Goal: Information Seeking & Learning: Learn about a topic

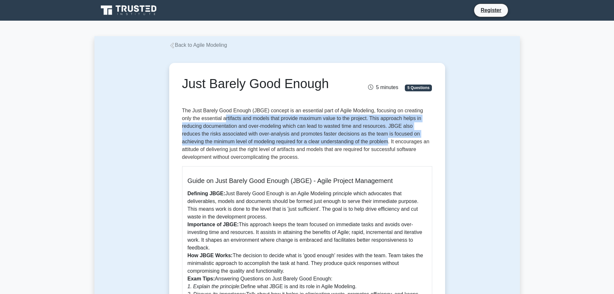
drag, startPoint x: 214, startPoint y: 119, endPoint x: 336, endPoint y: 143, distance: 124.7
click at [336, 143] on p "The Just Barely Good Enough (JBGE) concept is an essential part of Agile Modeli…" at bounding box center [307, 134] width 250 height 54
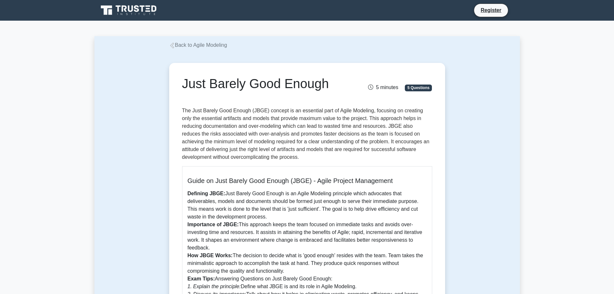
drag, startPoint x: 266, startPoint y: 216, endPoint x: 186, endPoint y: 195, distance: 82.9
click at [186, 195] on div "Guide on Just Barely Good Enough (JBGE) - Agile Project Management Defining JBG…" at bounding box center [307, 264] width 250 height 197
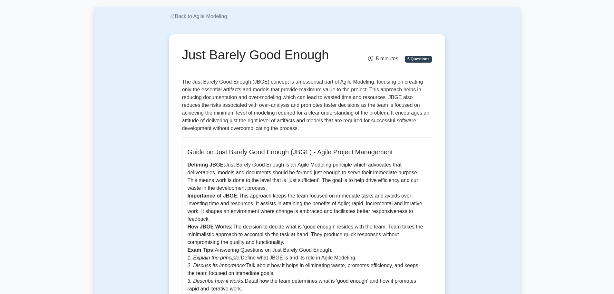
scroll to position [32, 0]
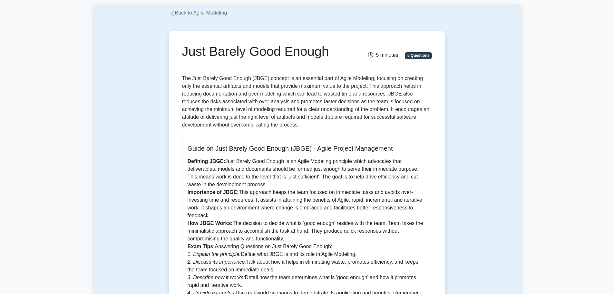
drag, startPoint x: 211, startPoint y: 238, endPoint x: 294, endPoint y: 237, distance: 83.2
click at [294, 237] on p "Defining JBGE: Just Barely Good Enough is an Agile Modeling principle which adv…" at bounding box center [307, 238] width 239 height 163
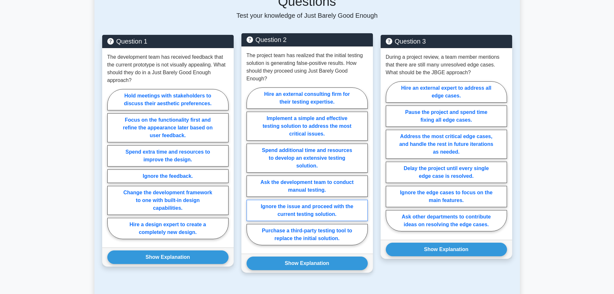
scroll to position [494, 0]
